Goal: Transaction & Acquisition: Purchase product/service

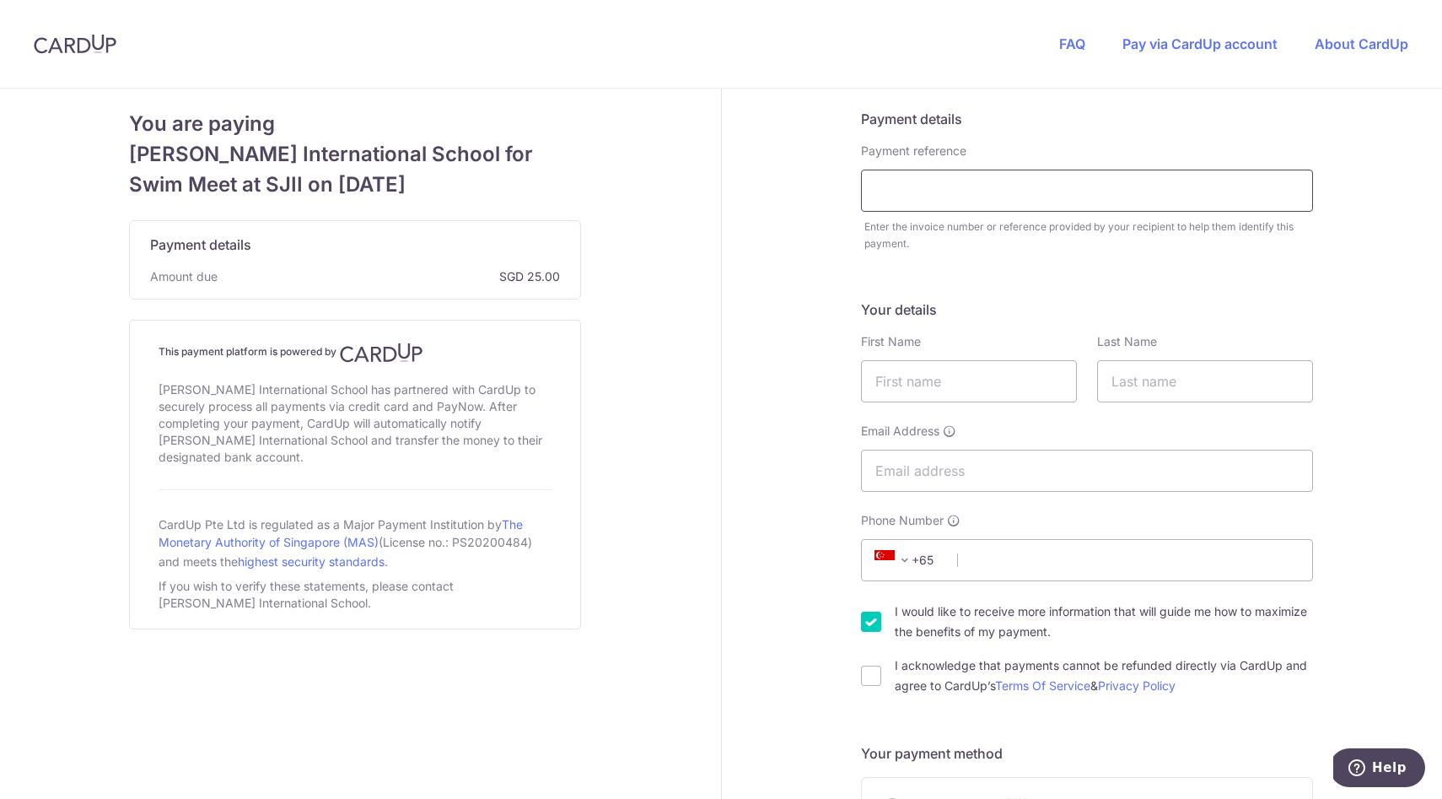
click at [899, 199] on input "text" at bounding box center [1087, 191] width 452 height 42
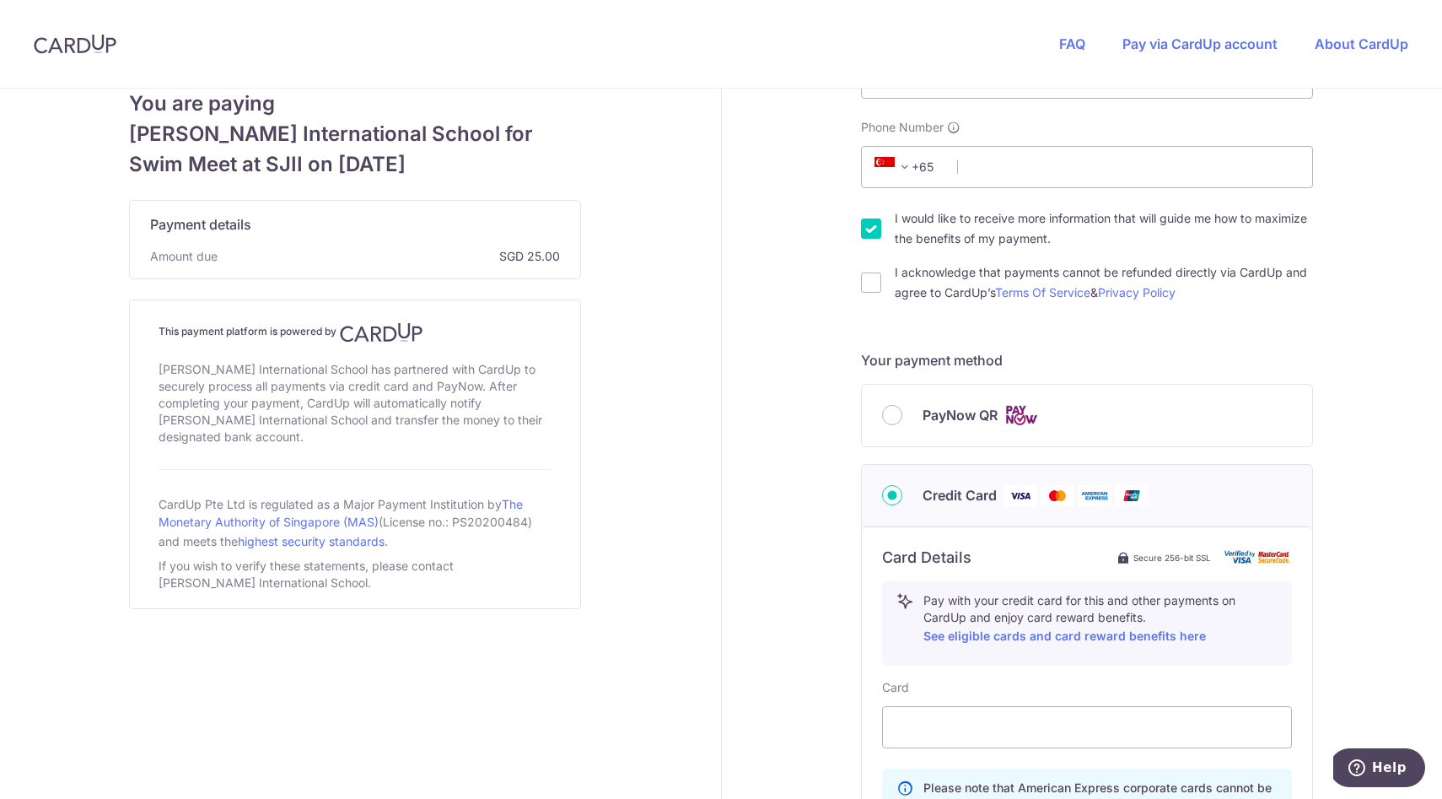
scroll to position [401, 0]
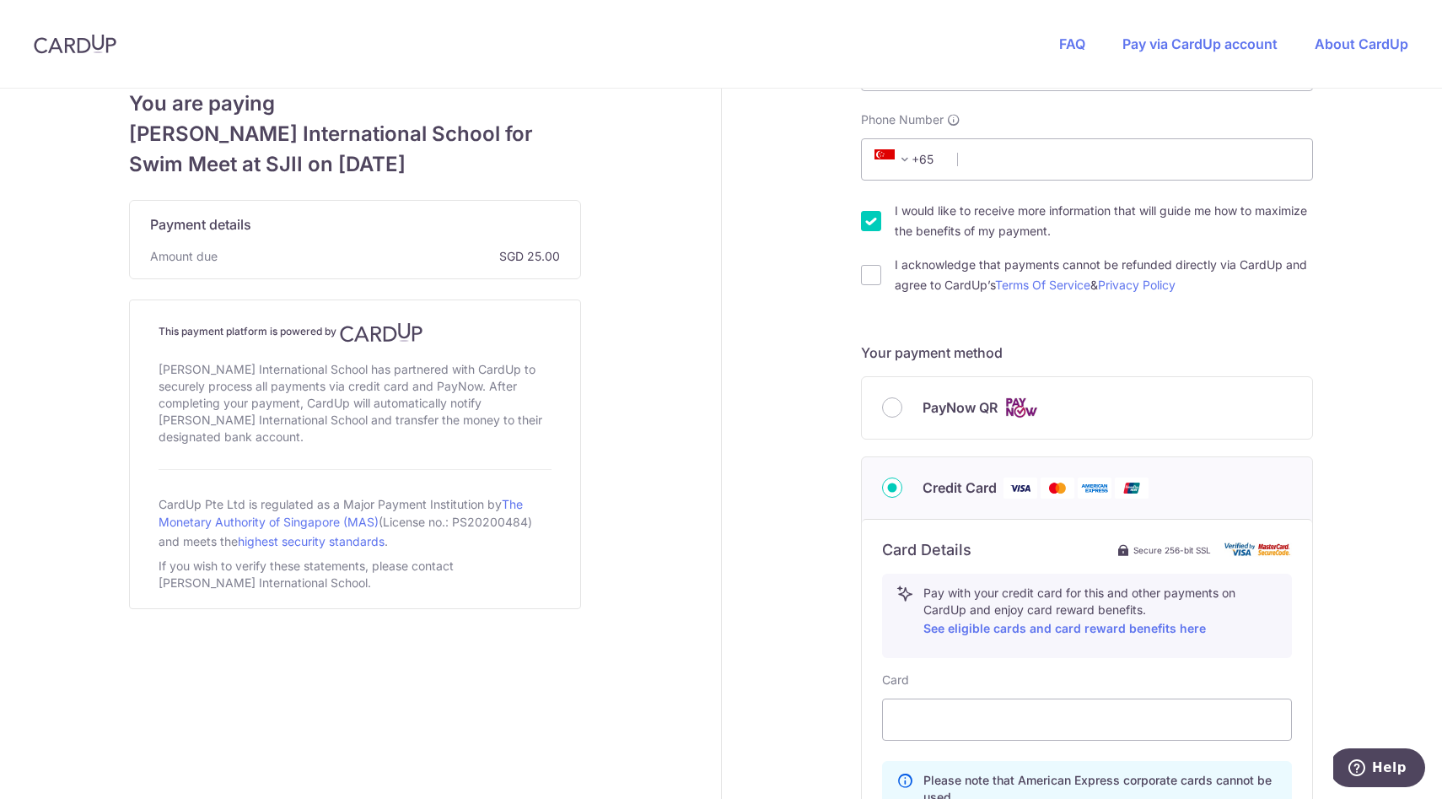
click at [911, 403] on div "PayNow QR" at bounding box center [1087, 407] width 410 height 21
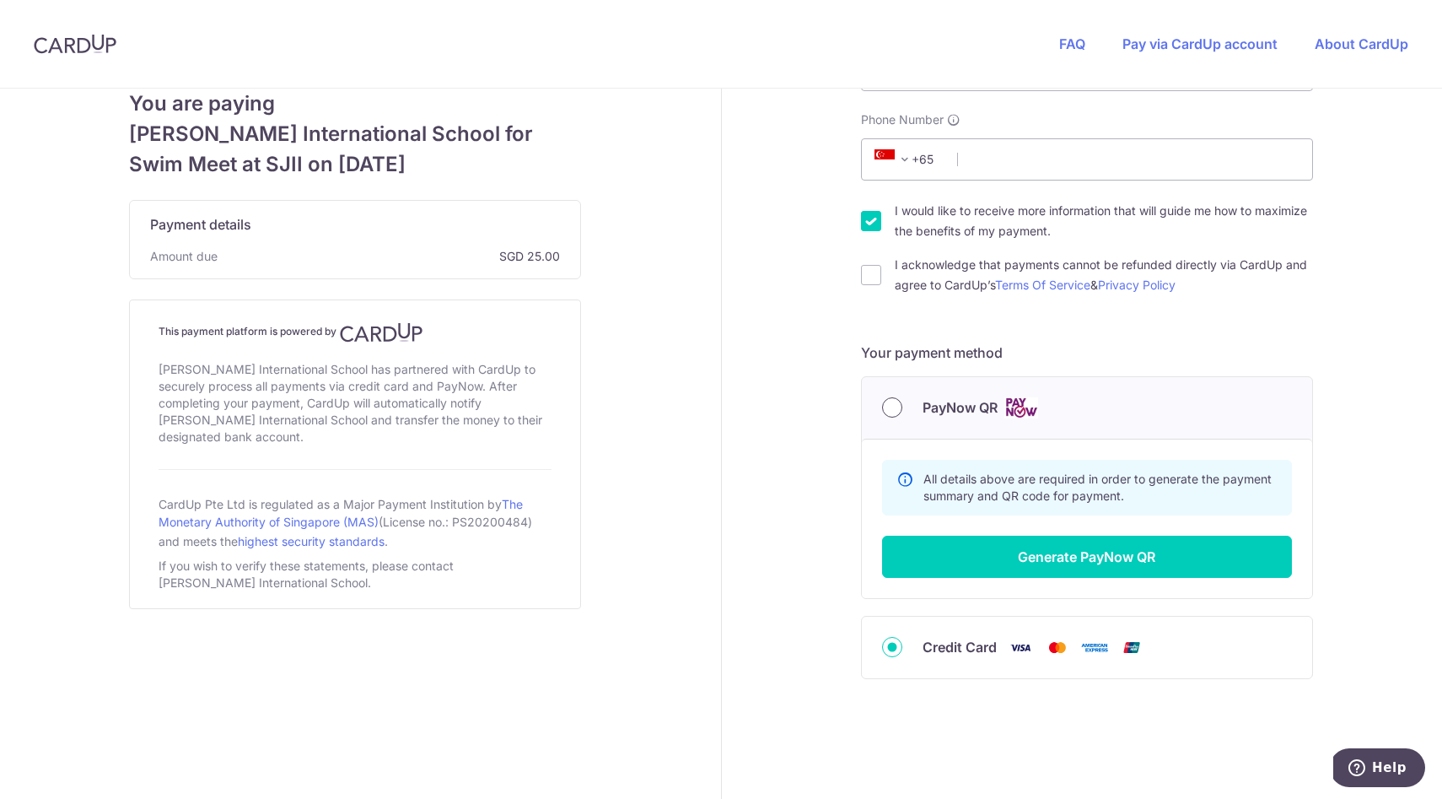
click at [894, 408] on input "PayNow QR" at bounding box center [892, 407] width 20 height 20
radio input "true"
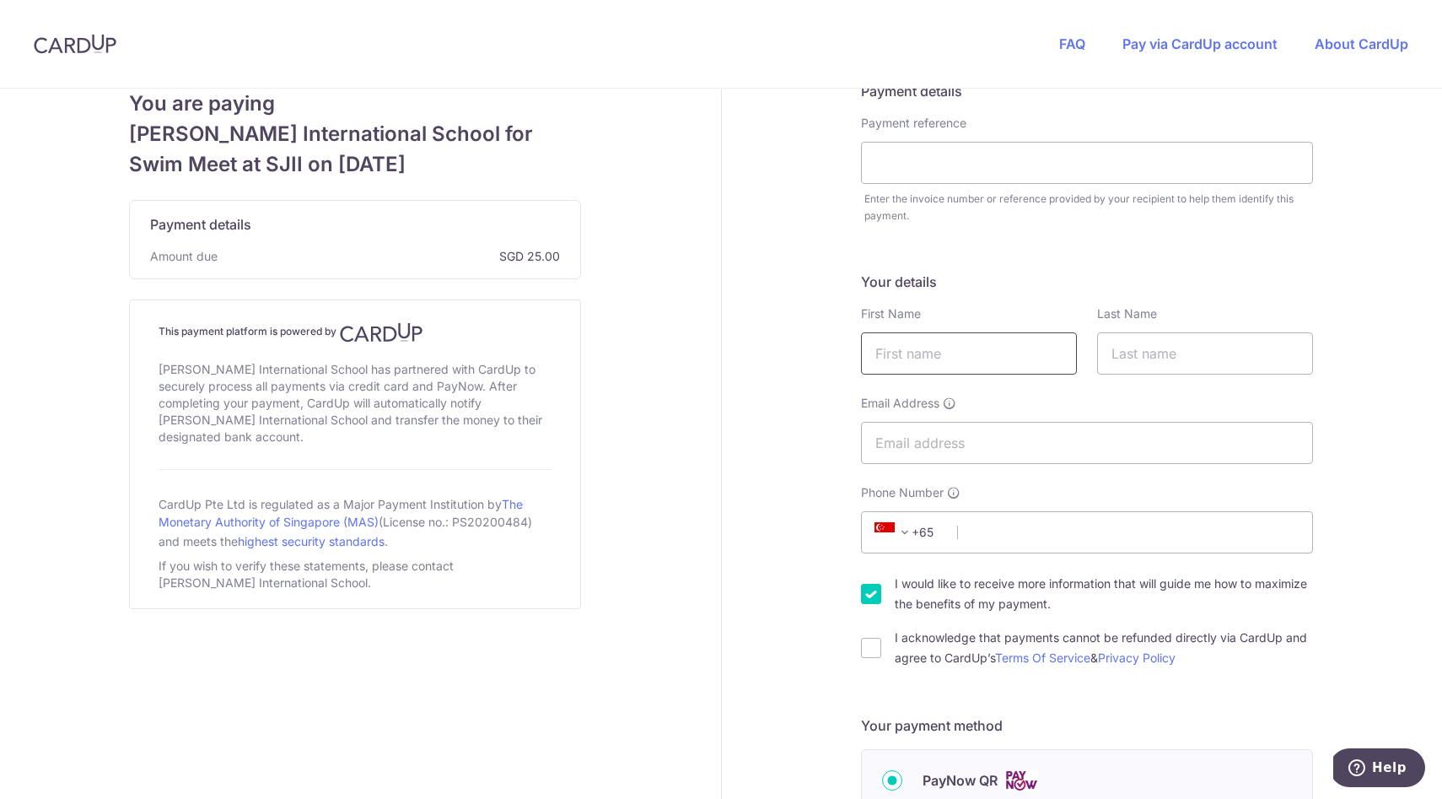
scroll to position [0, 0]
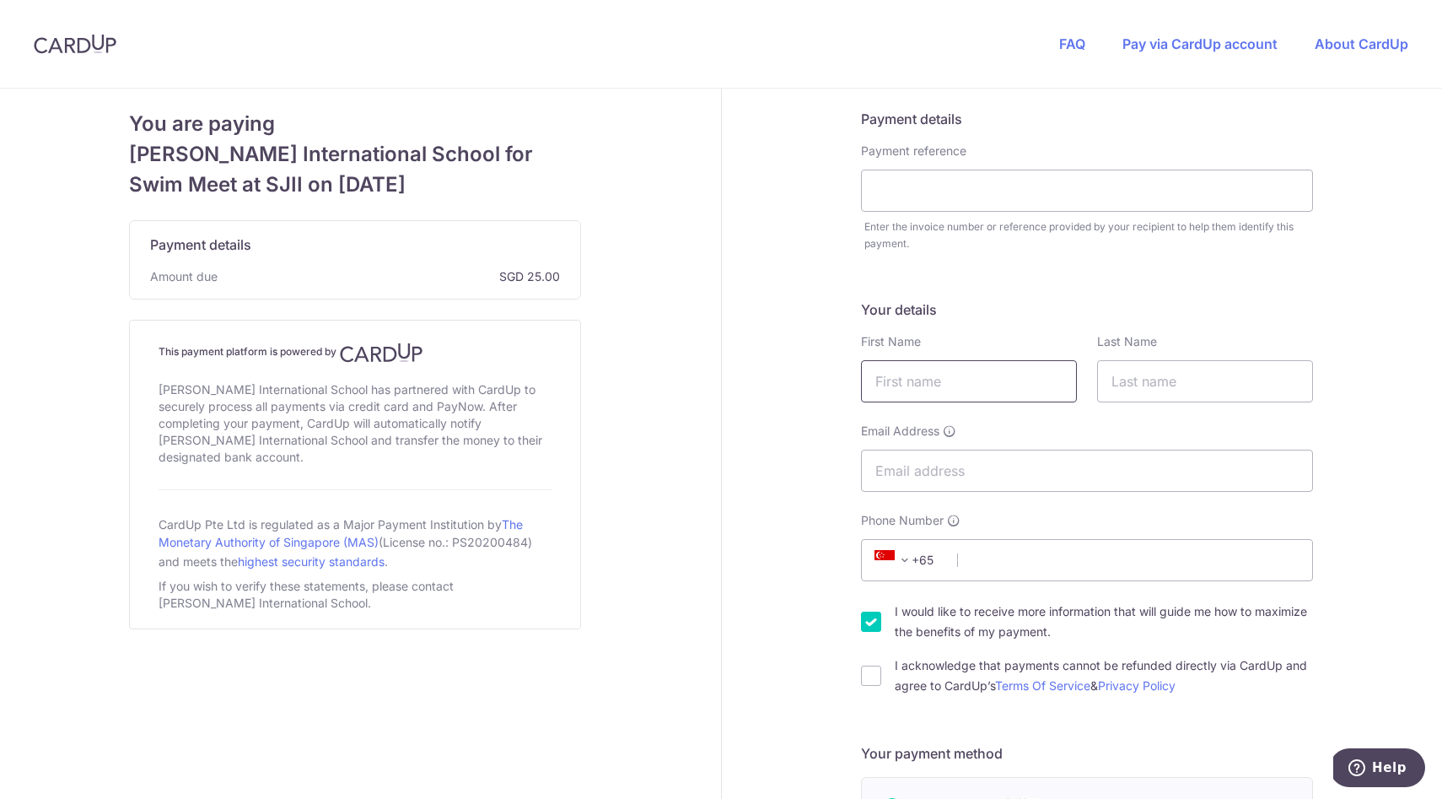
click at [945, 380] on input "text" at bounding box center [969, 381] width 216 height 42
type input "[PERSON_NAME]"
type input "[EMAIL_ADDRESS][DOMAIN_NAME]"
type input "96216334"
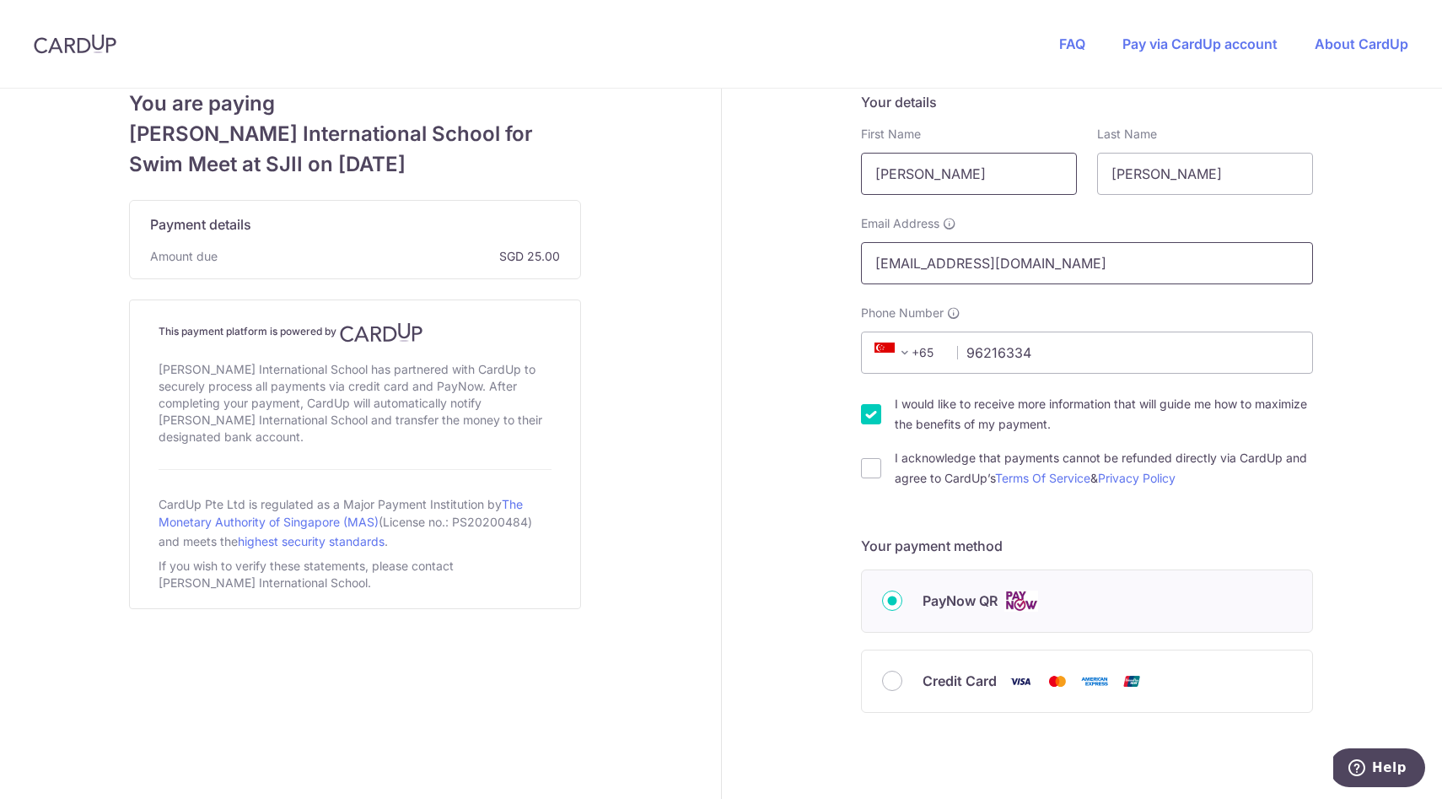
scroll to position [228, 0]
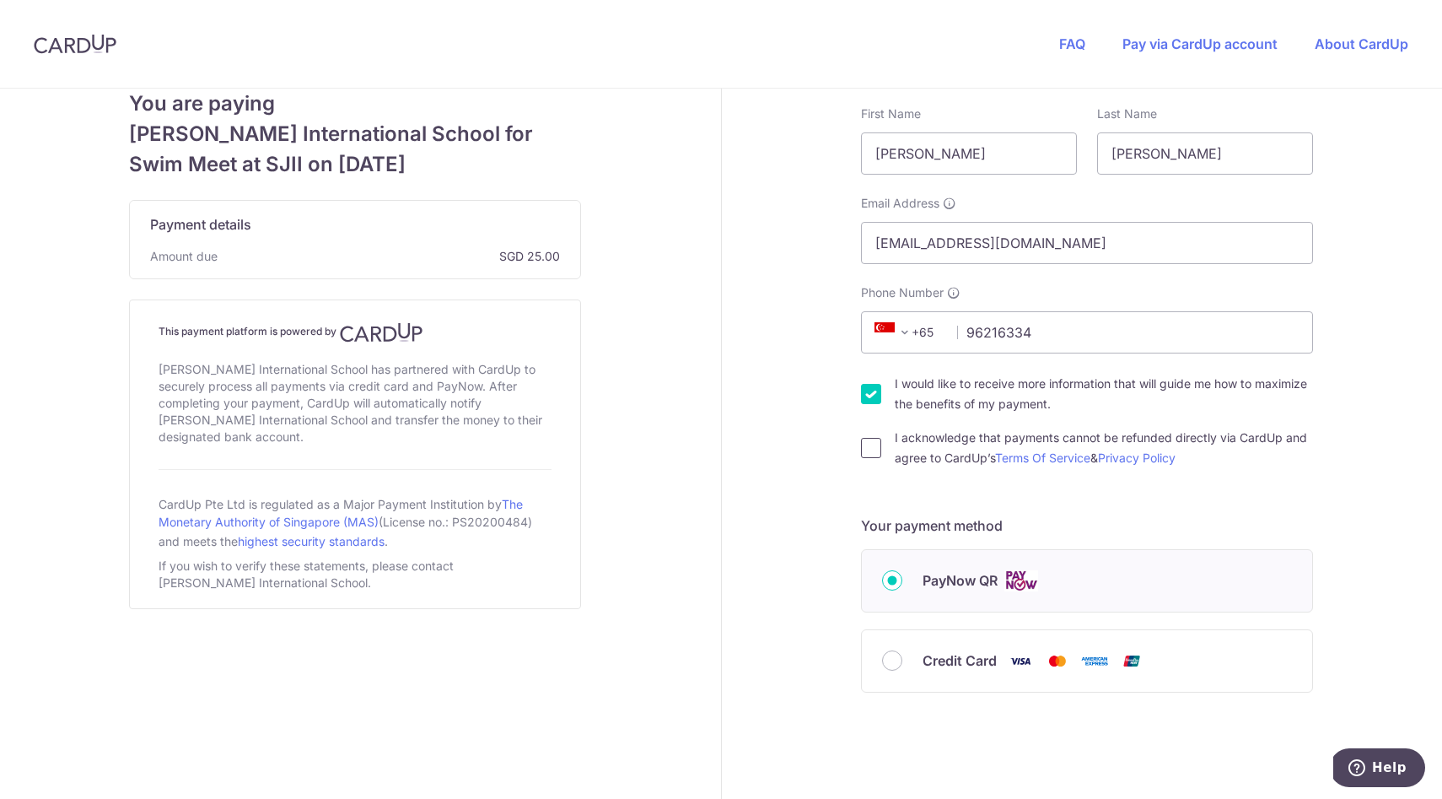
click at [870, 448] on input "I acknowledge that payments cannot be refunded directly via CardUp and agree to…" at bounding box center [871, 448] width 20 height 20
checkbox input "true"
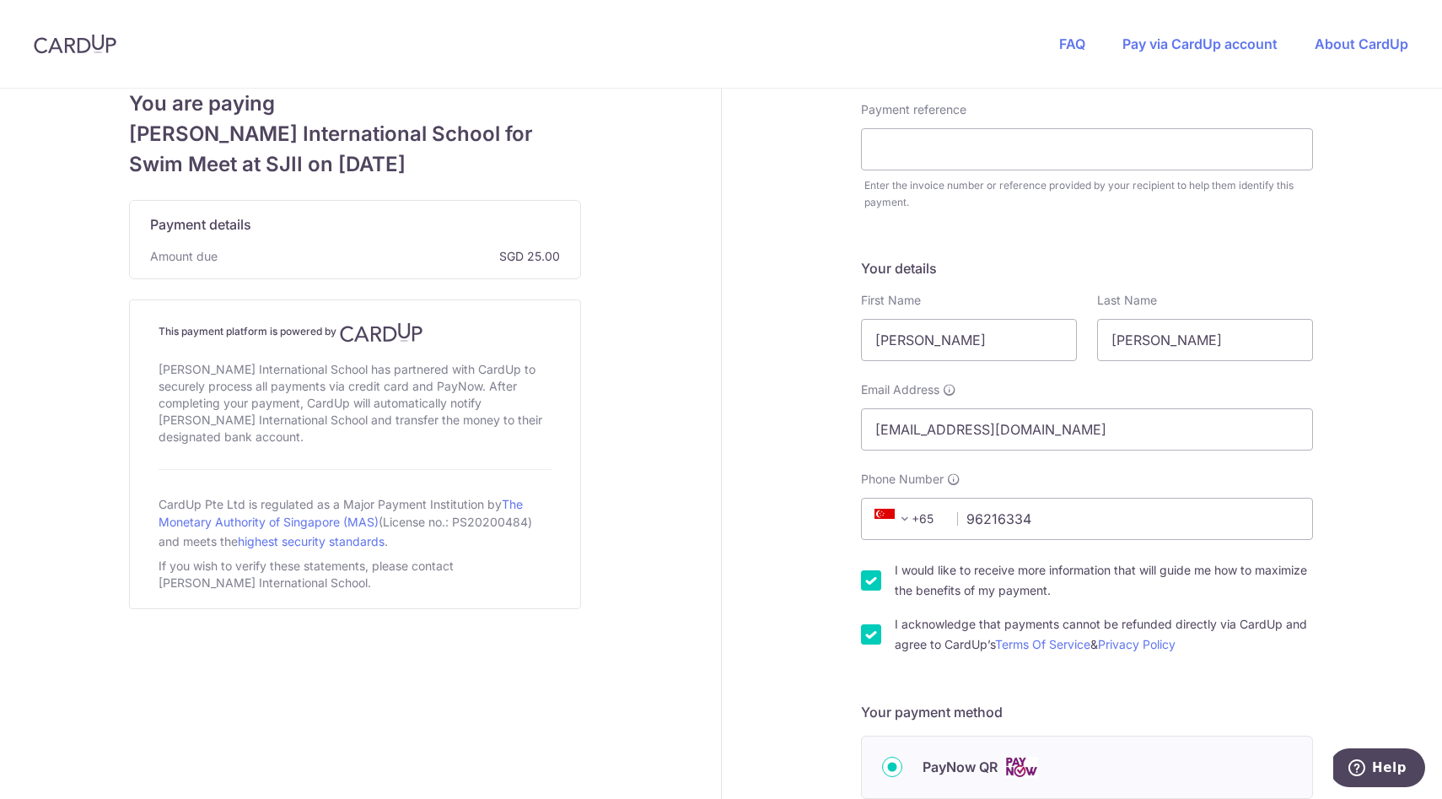
scroll to position [0, 0]
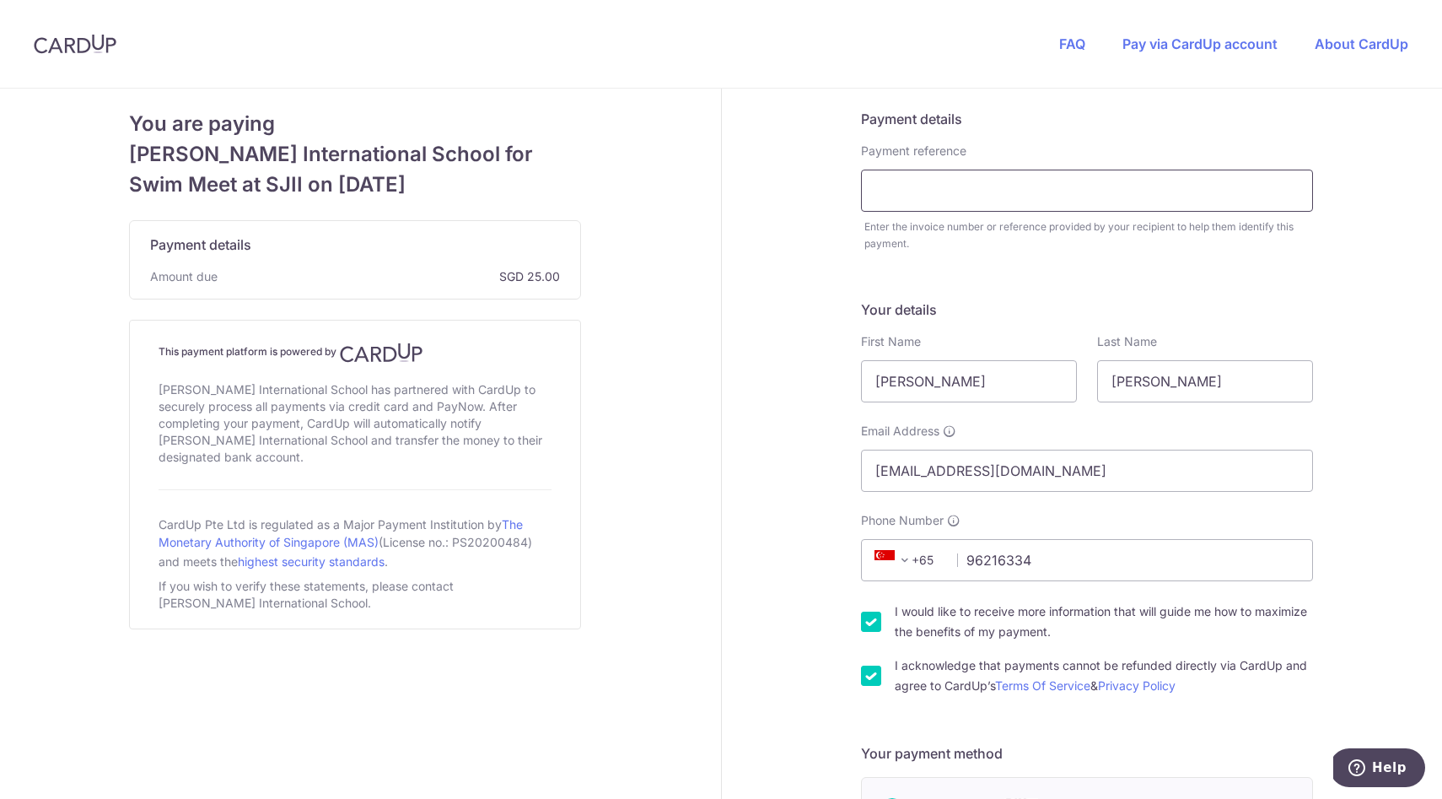
click at [990, 197] on input "text" at bounding box center [1087, 191] width 452 height 42
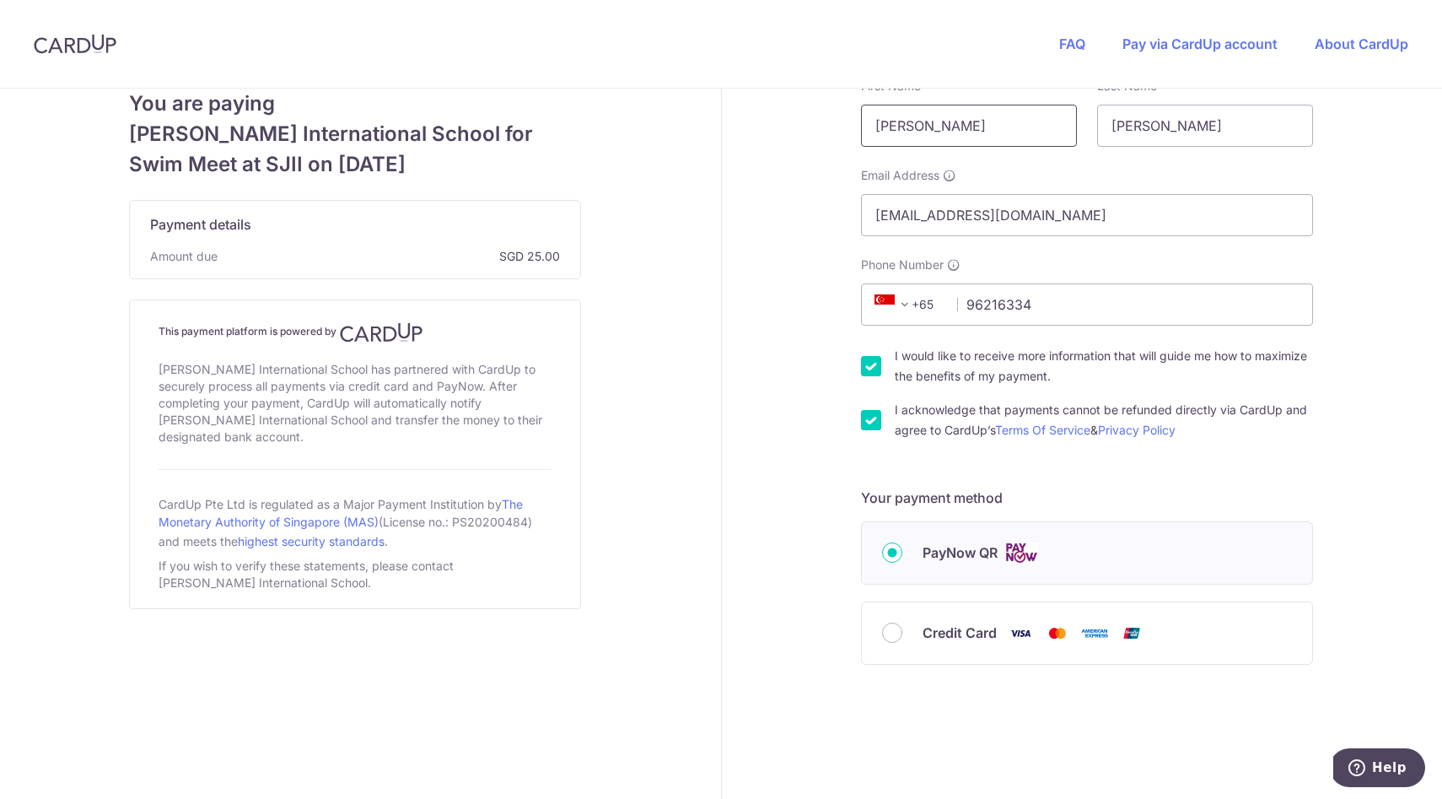
scroll to position [264, 0]
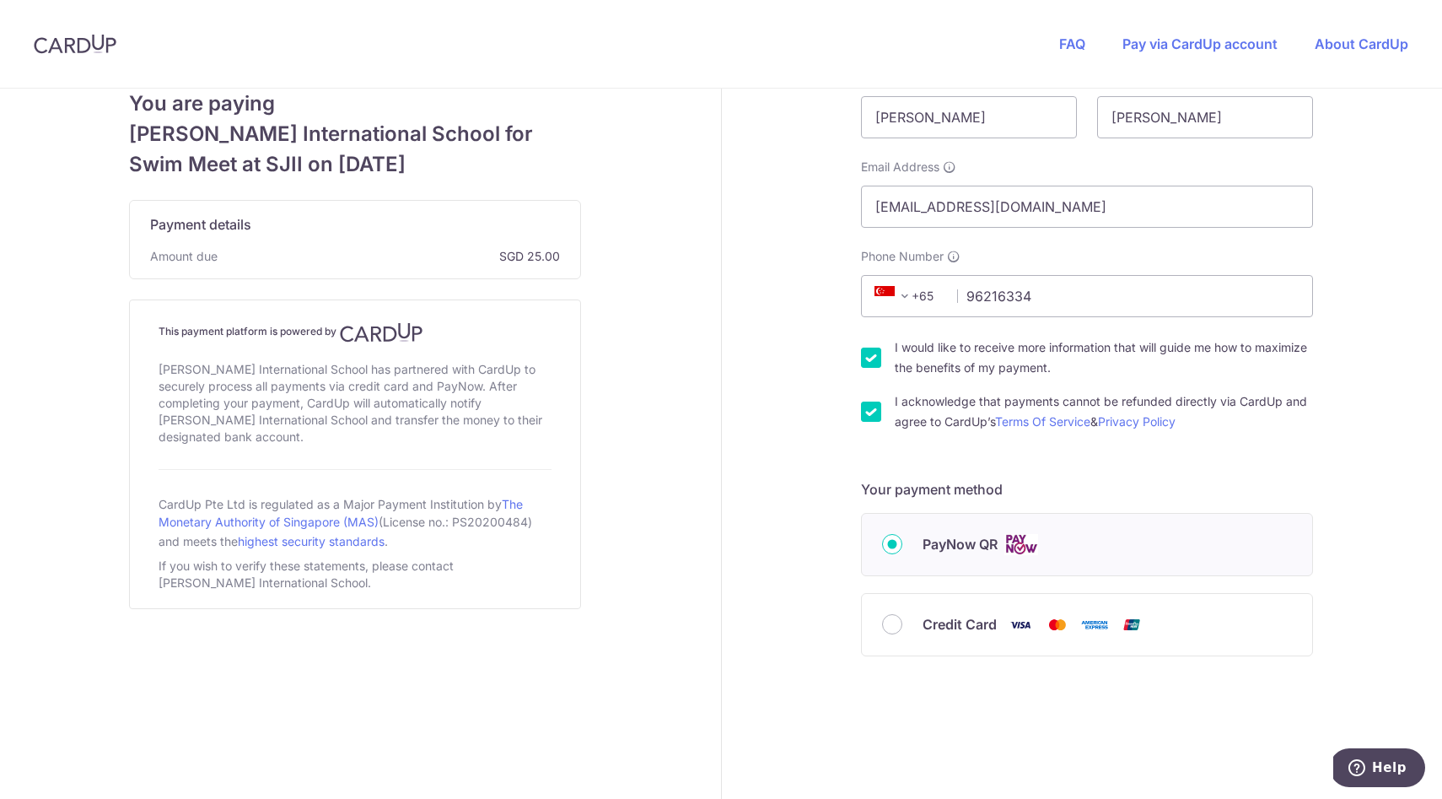
type input "SMMIS Swim meet"
click at [1107, 538] on label "PayNow QR" at bounding box center [1107, 544] width 369 height 21
click at [902, 538] on input "PayNow QR" at bounding box center [892, 544] width 20 height 20
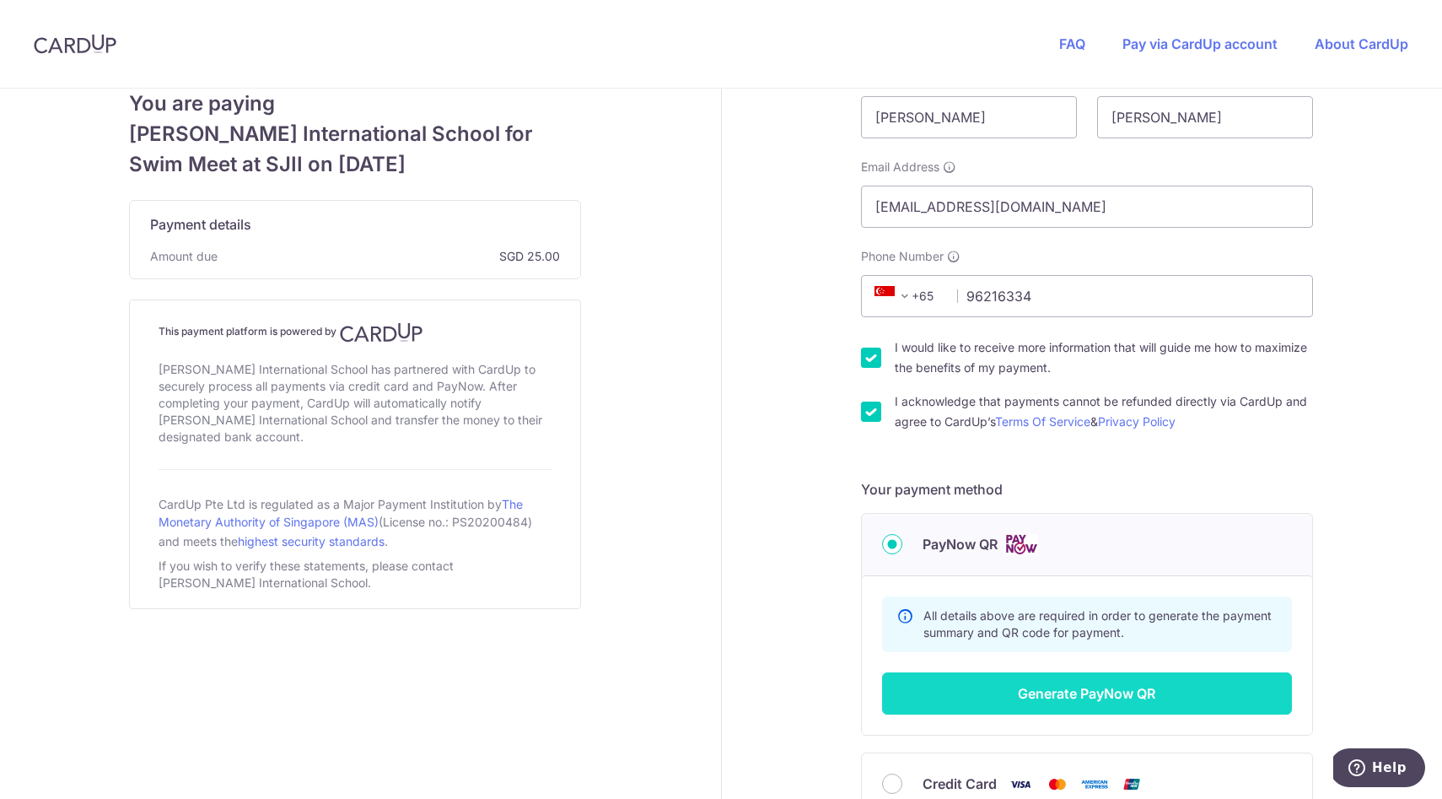
click at [1085, 689] on button "Generate PayNow QR" at bounding box center [1087, 693] width 410 height 42
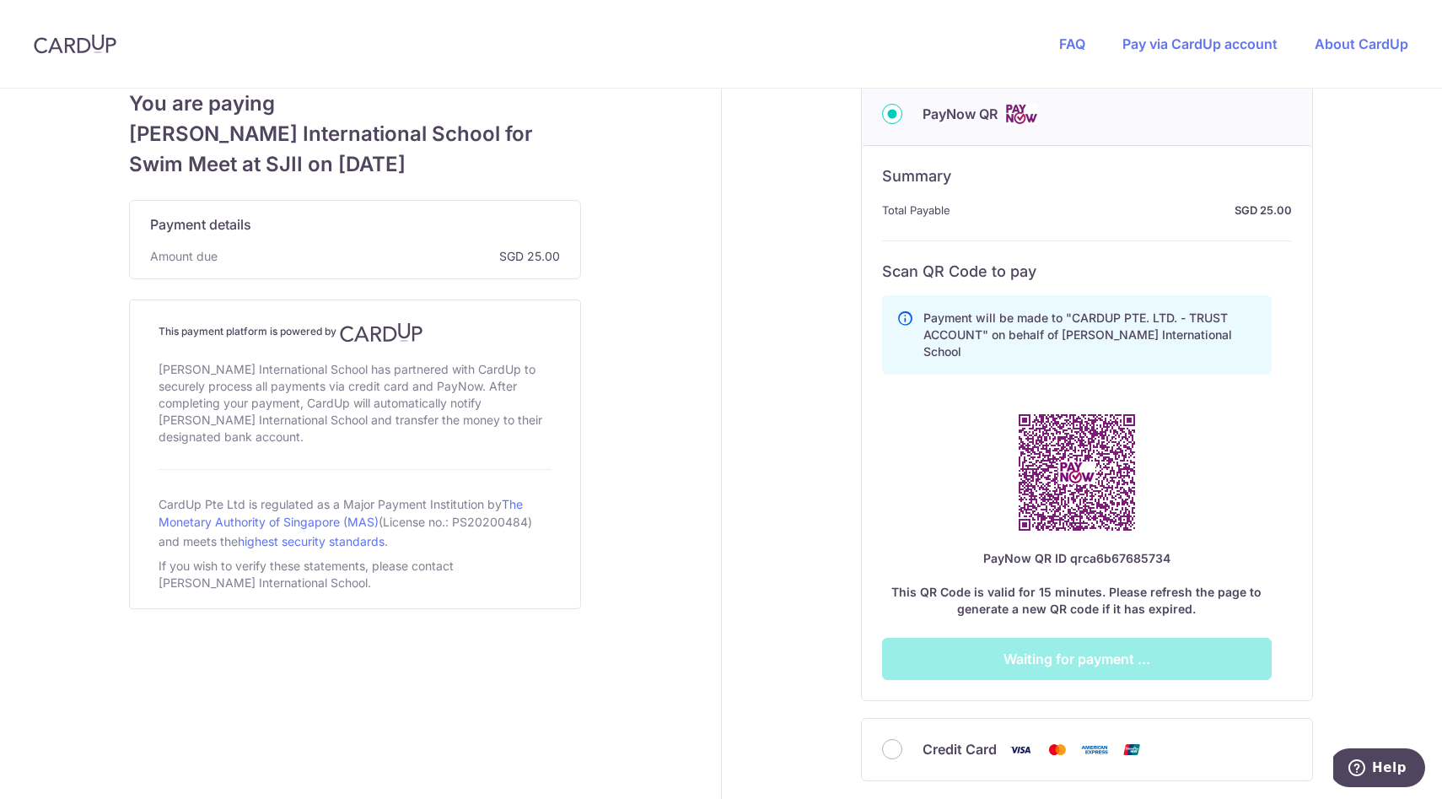
scroll to position [696, 0]
